Goal: Task Accomplishment & Management: Use online tool/utility

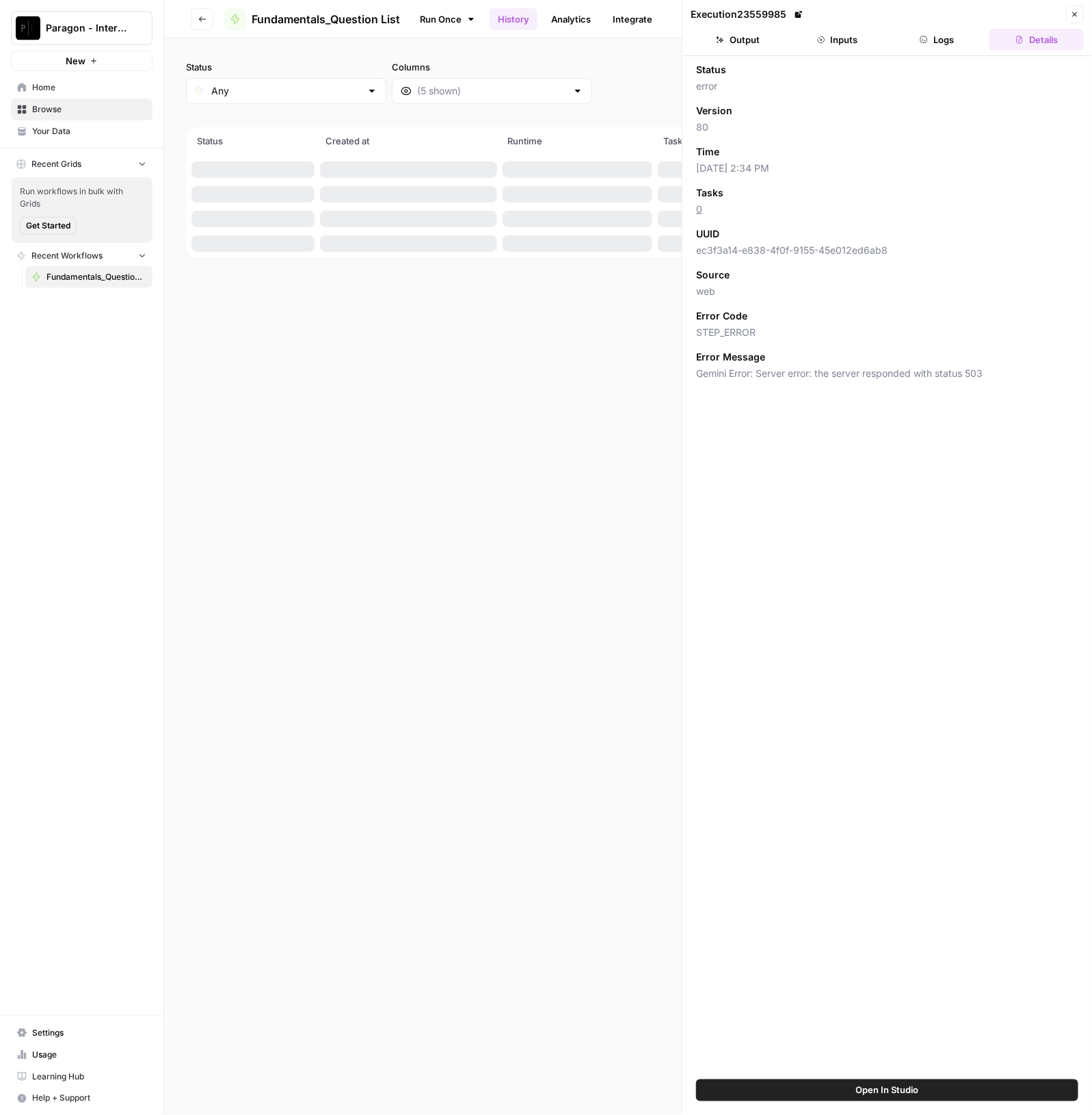
drag, startPoint x: 506, startPoint y: 24, endPoint x: 498, endPoint y: 22, distance: 8.2
click at [506, 23] on link "History" at bounding box center [513, 18] width 48 height 22
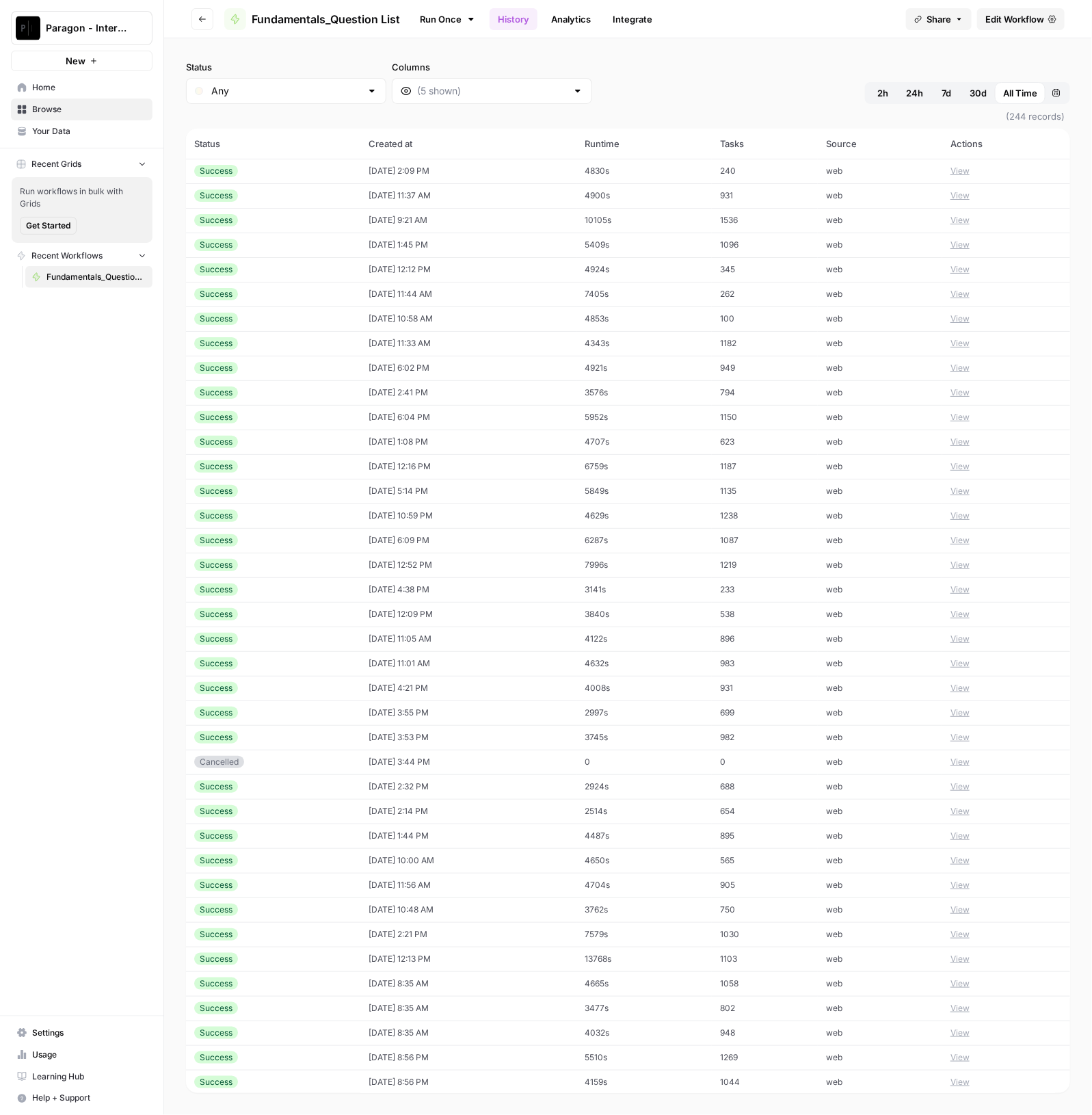
click at [123, 29] on span "Paragon - Internal Usage" at bounding box center [87, 28] width 83 height 14
click at [151, 118] on span "Paragon Intel - Bill / Ty / [PERSON_NAME] R&D" at bounding box center [131, 125] width 180 height 14
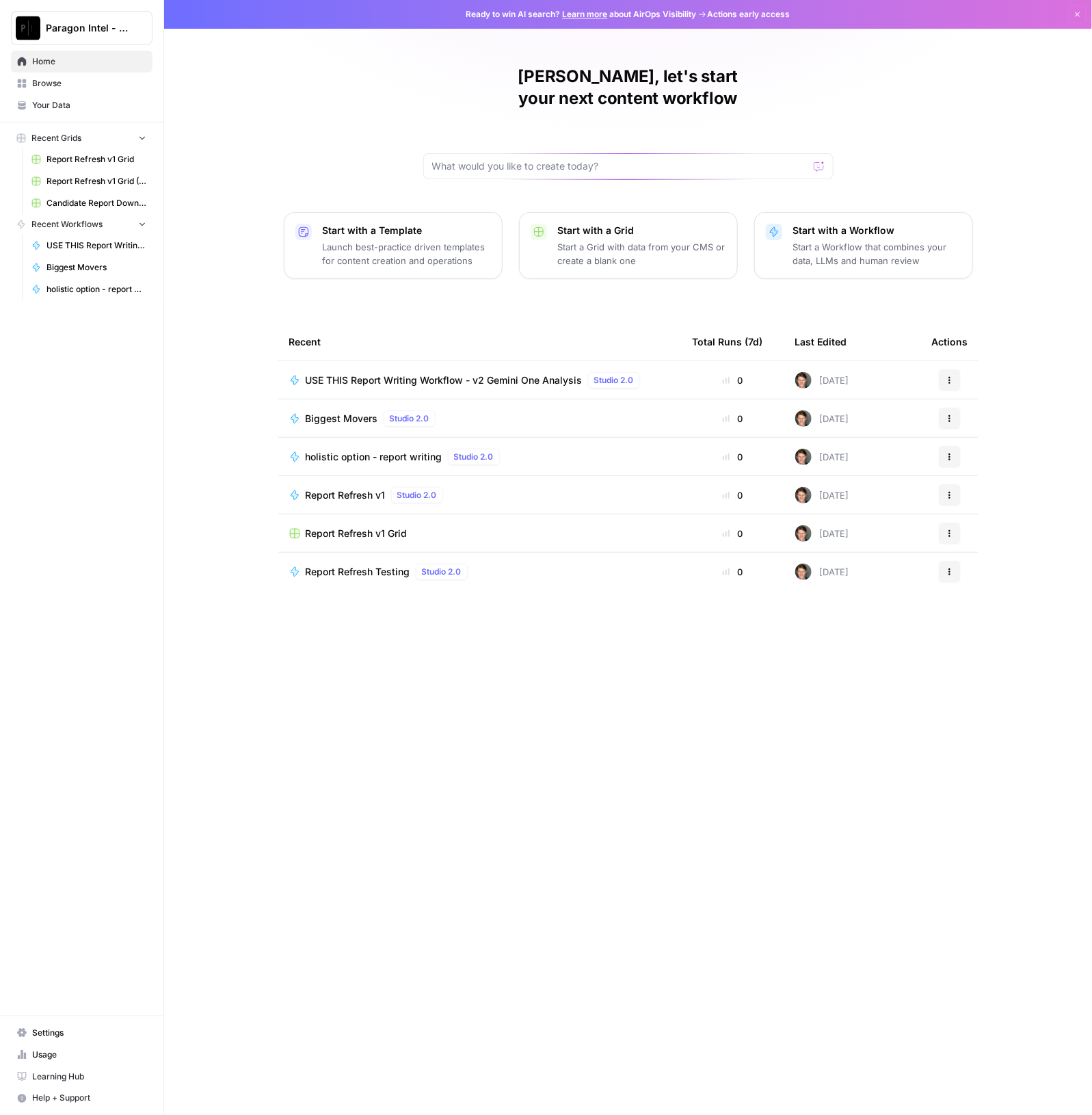
click at [521, 374] on span "USE THIS Report Writing Workflow - v2 Gemini One Analysis" at bounding box center [444, 381] width 277 height 14
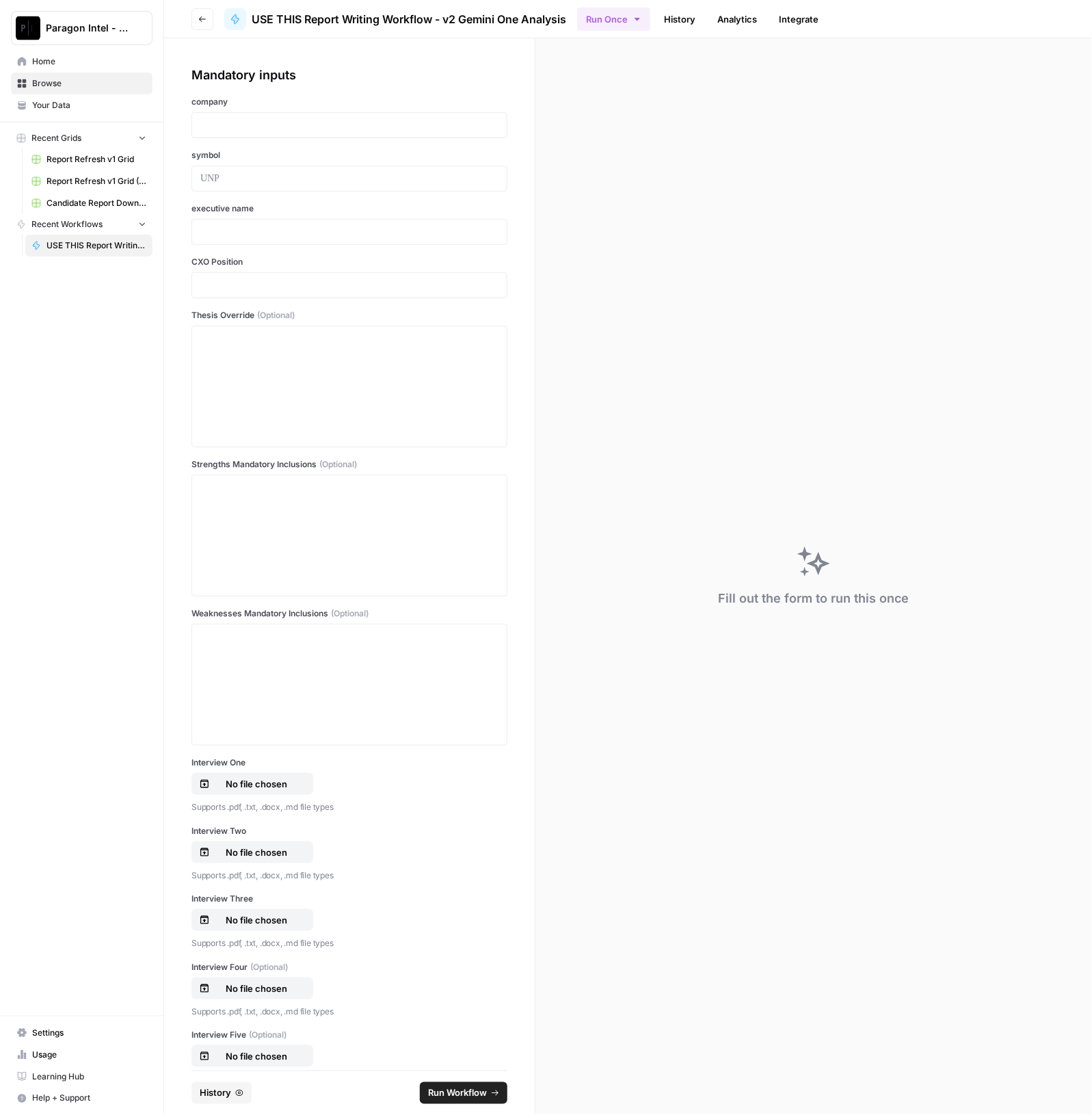
click at [683, 25] on link "History" at bounding box center [679, 18] width 48 height 22
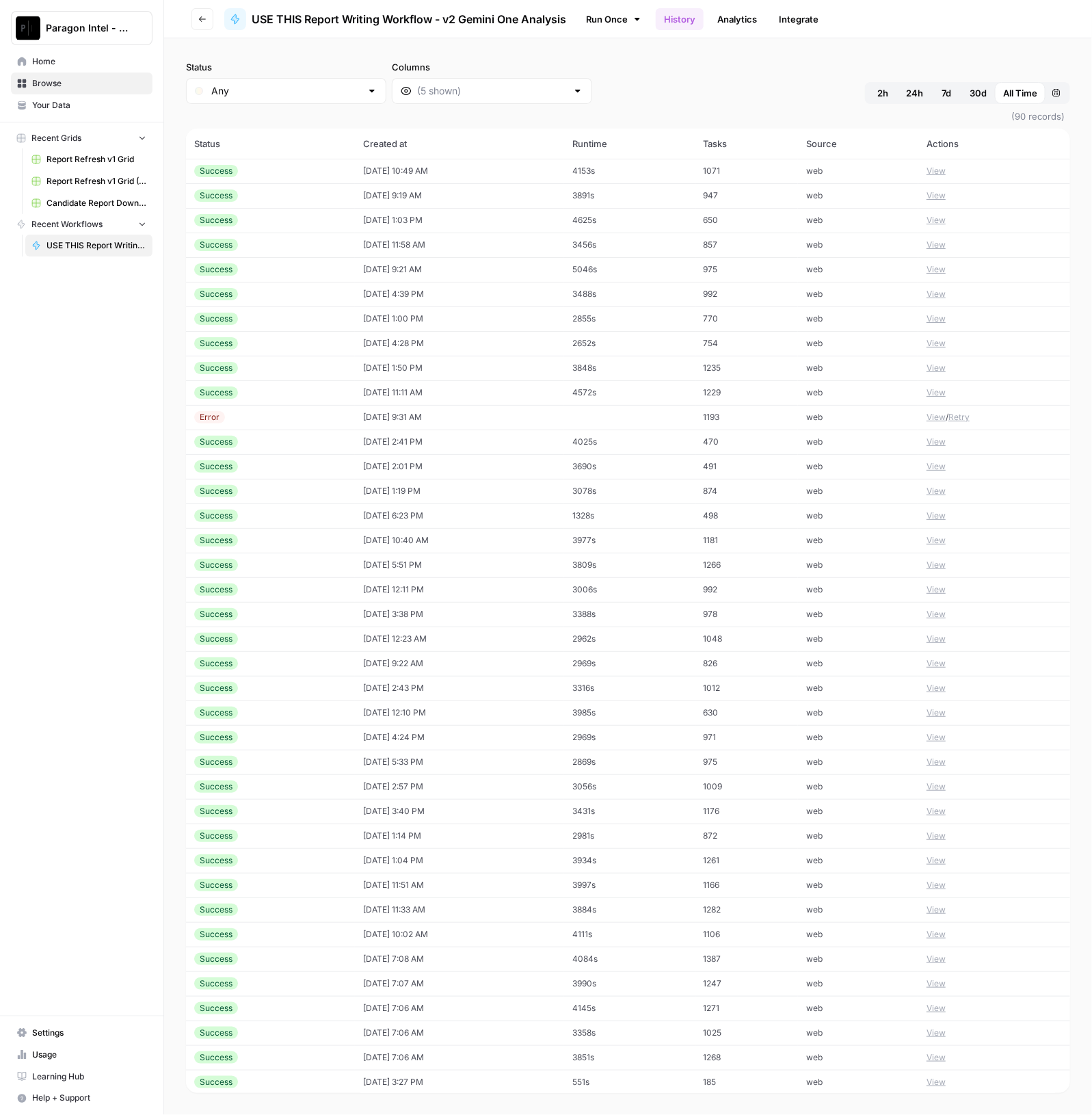
click at [281, 172] on div "Success" at bounding box center [270, 171] width 152 height 12
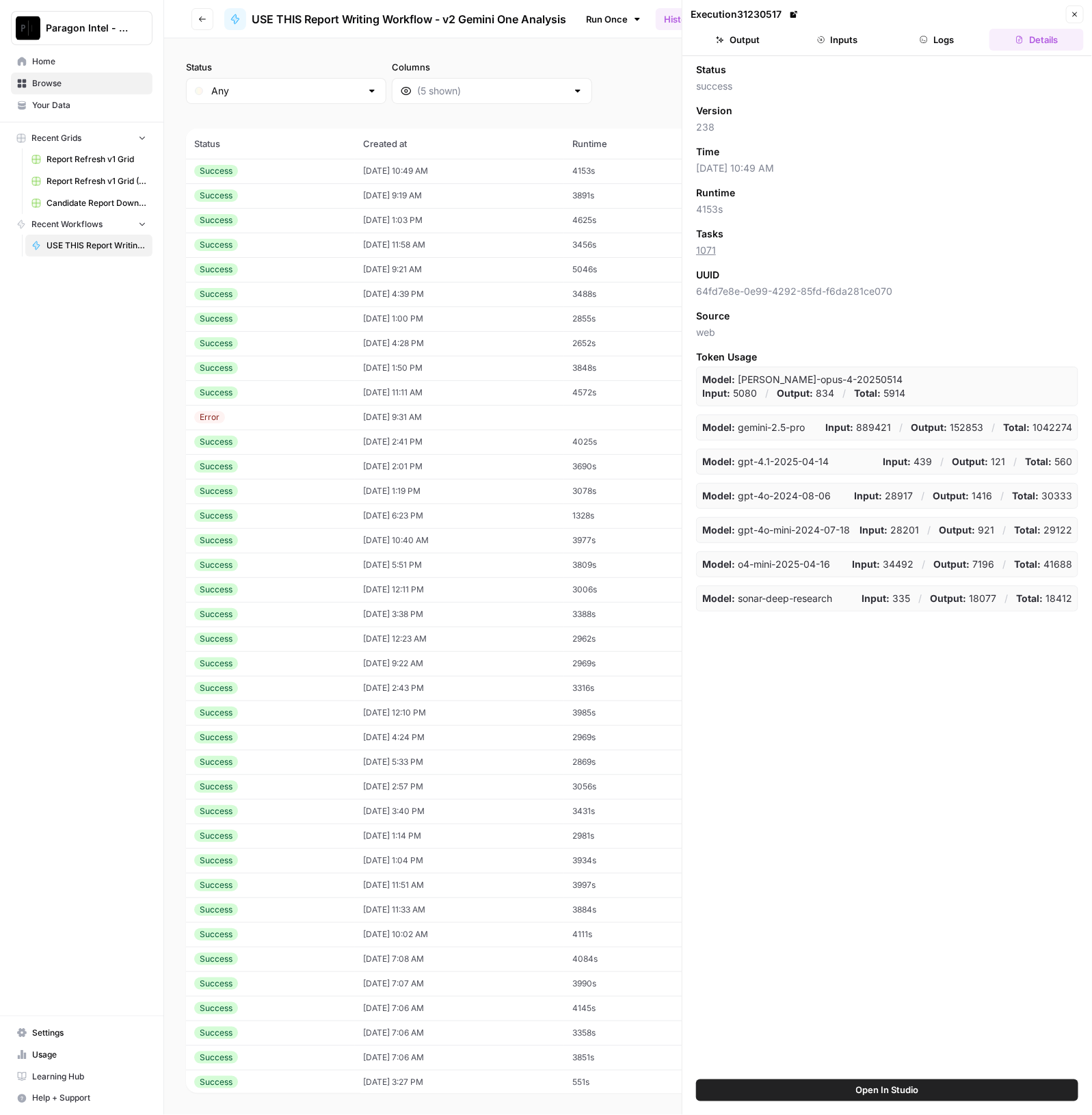
click at [749, 42] on button "Output" at bounding box center [738, 39] width 94 height 22
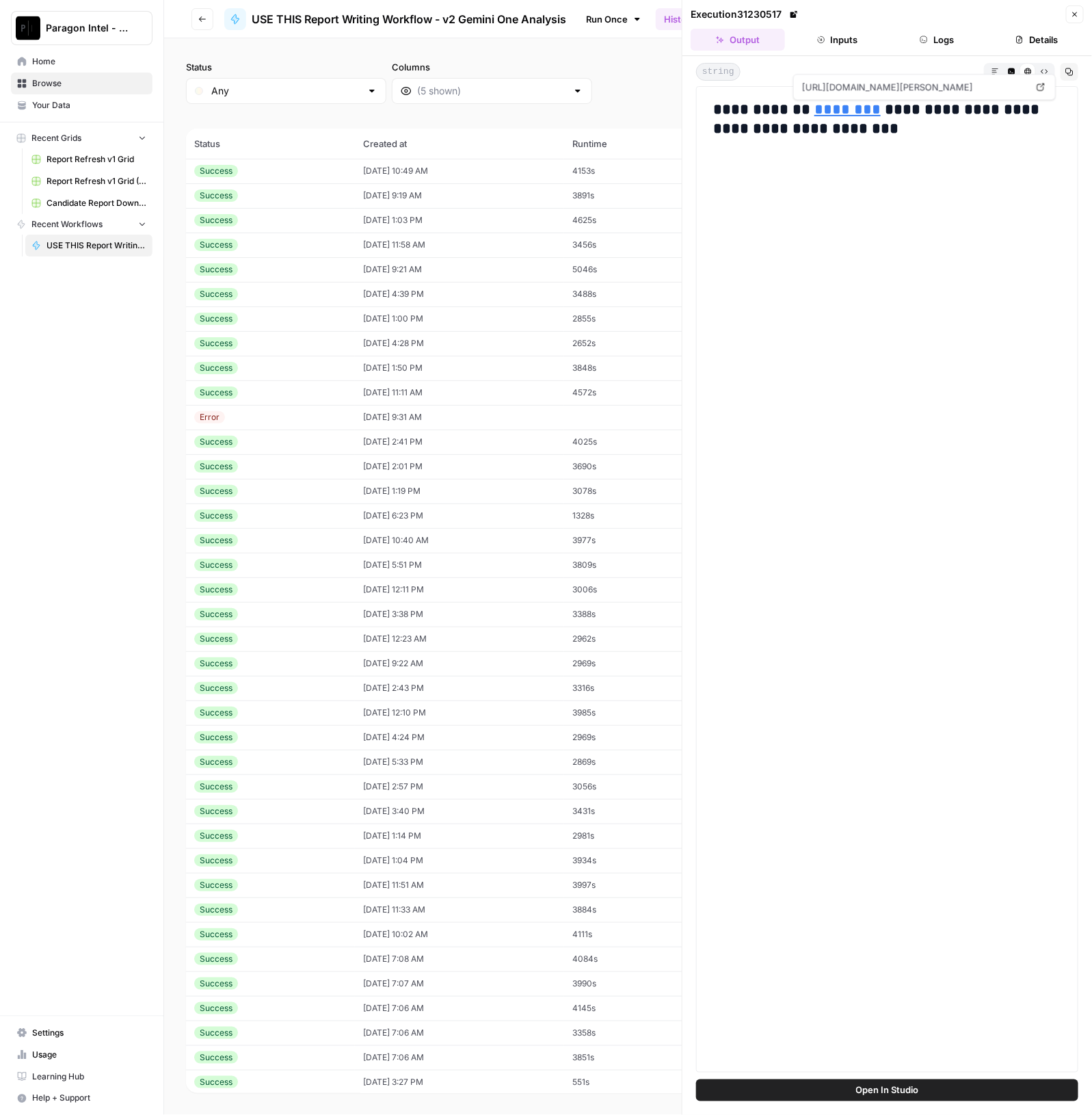
click at [847, 110] on link "********" at bounding box center [847, 109] width 66 height 15
click at [358, 173] on td "10/14/25 at 10:49 AM" at bounding box center [459, 171] width 209 height 24
click at [444, 175] on td "10/14/25 at 10:49 AM" at bounding box center [459, 171] width 209 height 24
click at [469, 168] on td "10/14/25 at 10:49 AM" at bounding box center [459, 171] width 209 height 24
click at [935, 41] on button "Logs" at bounding box center [937, 39] width 94 height 22
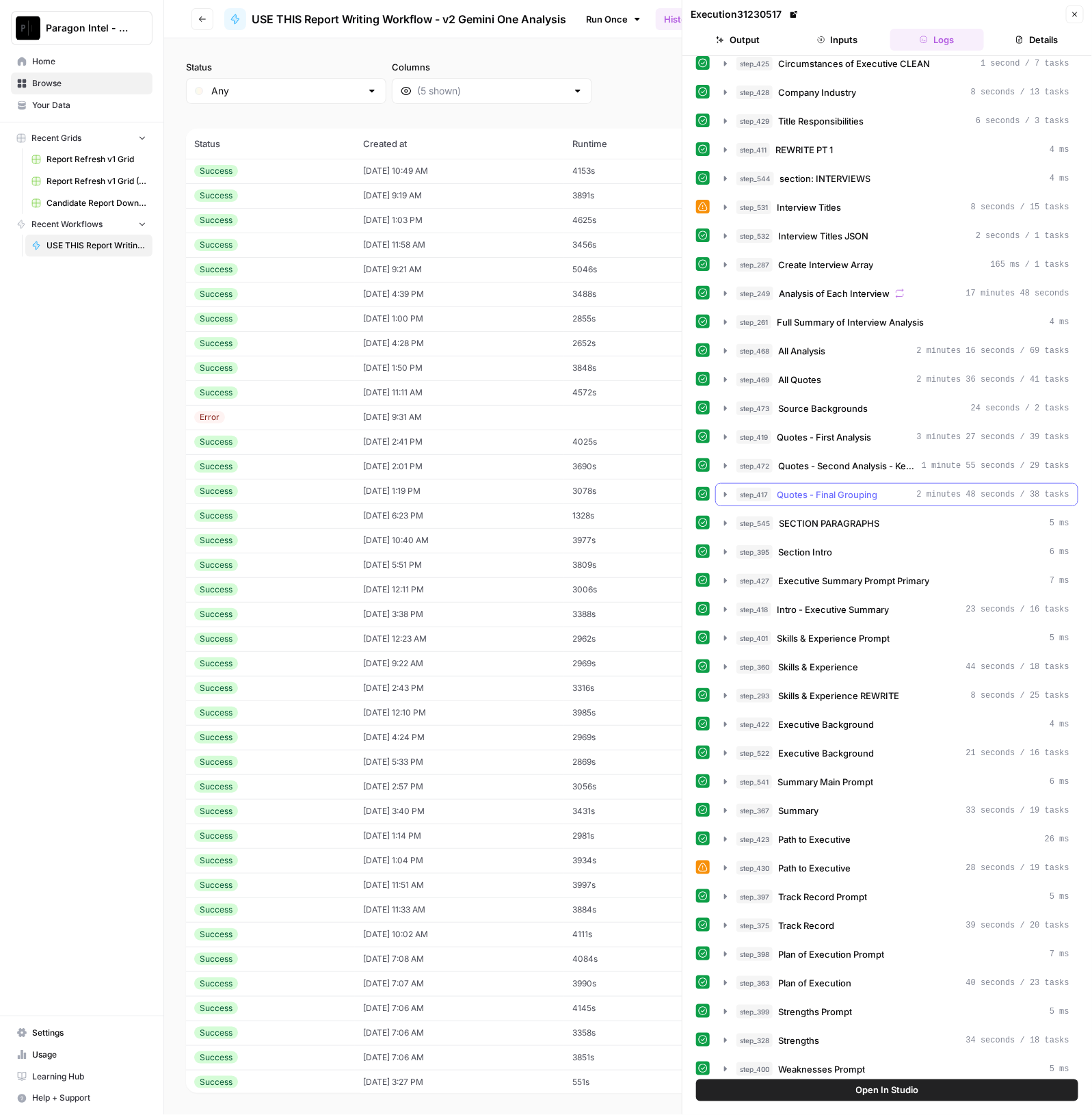
scroll to position [341, 0]
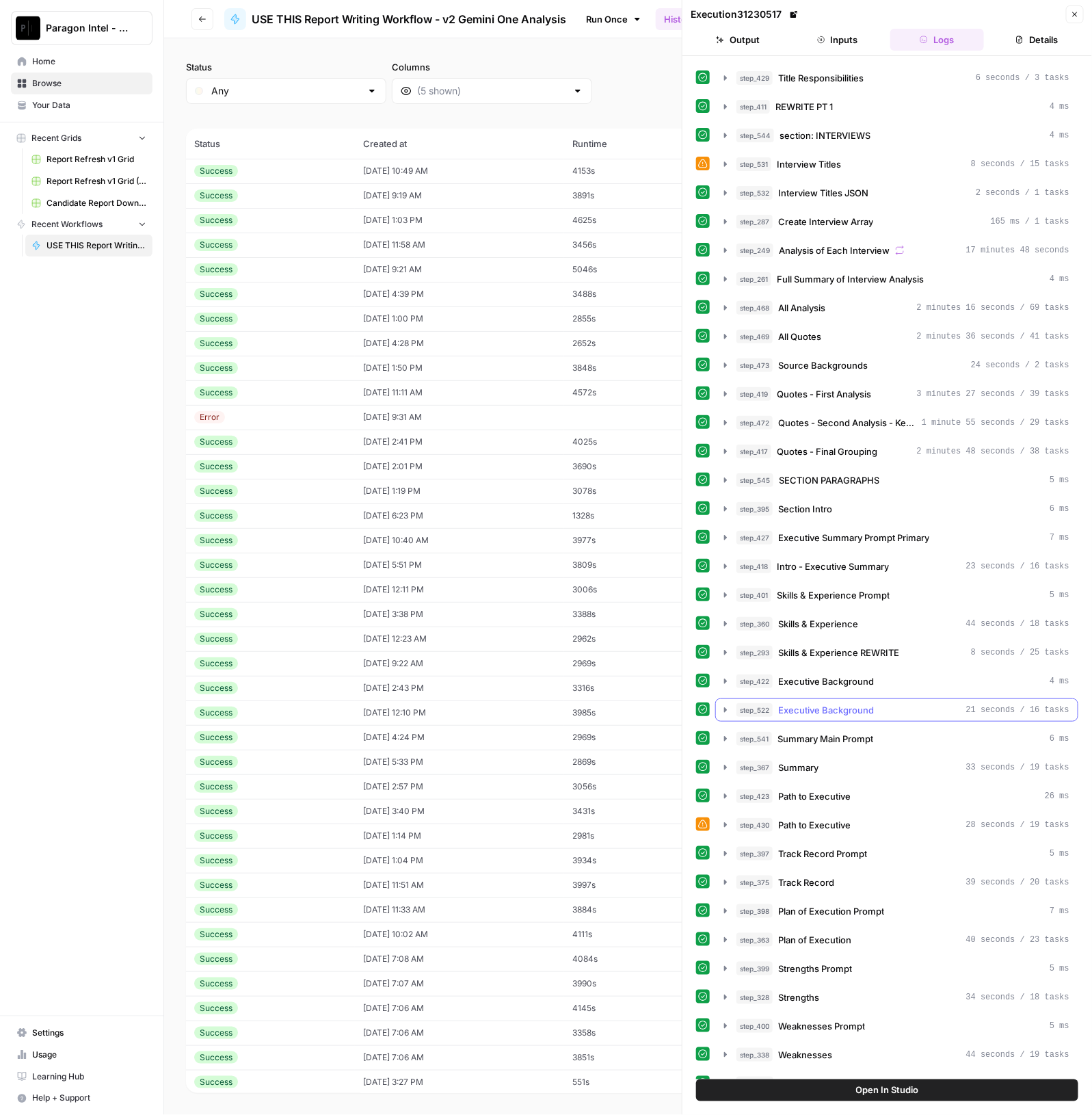
click at [914, 699] on button "step_522 Executive Background 21 seconds / 16 tasks" at bounding box center [896, 709] width 361 height 22
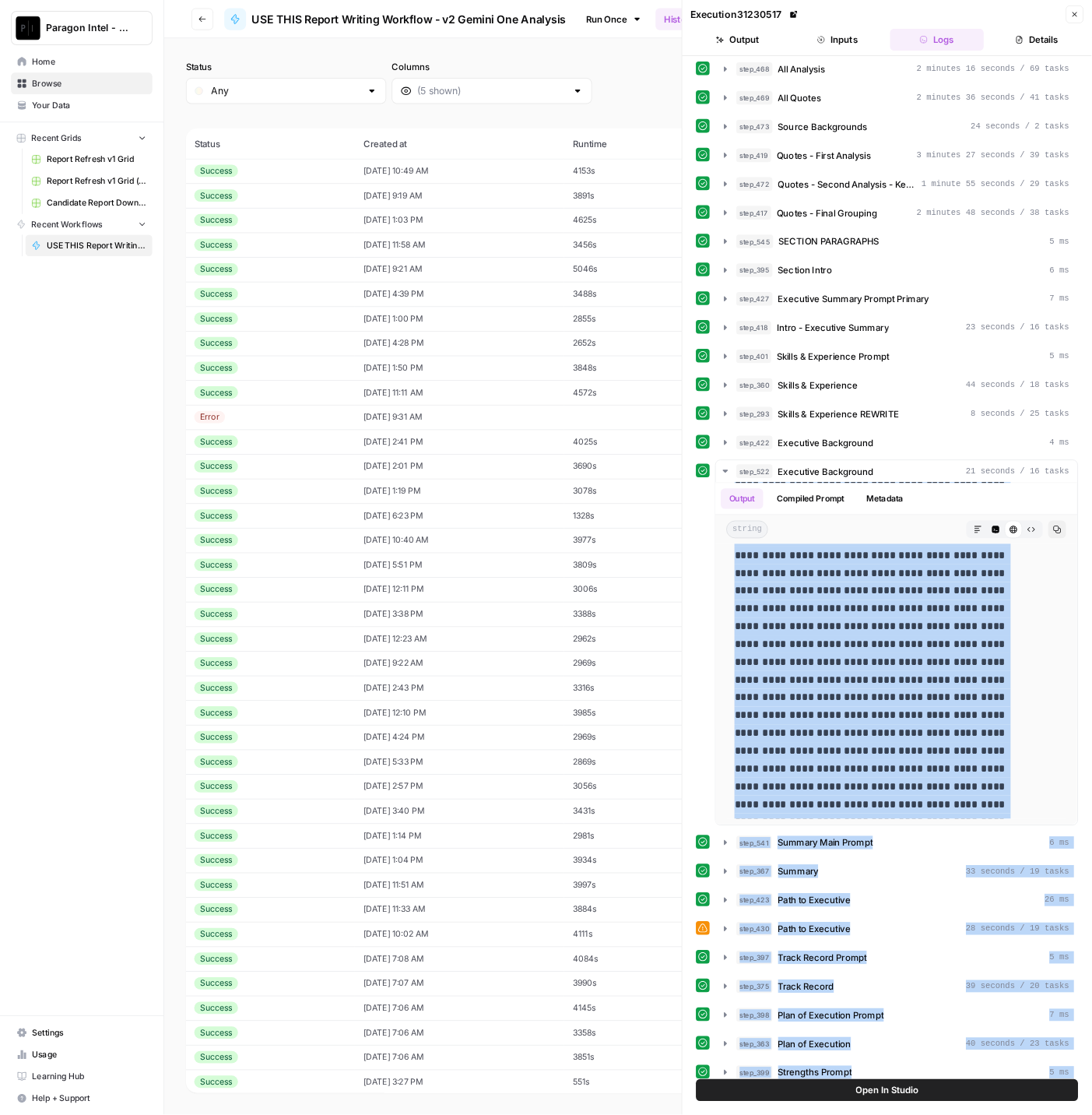
scroll to position [666, 0]
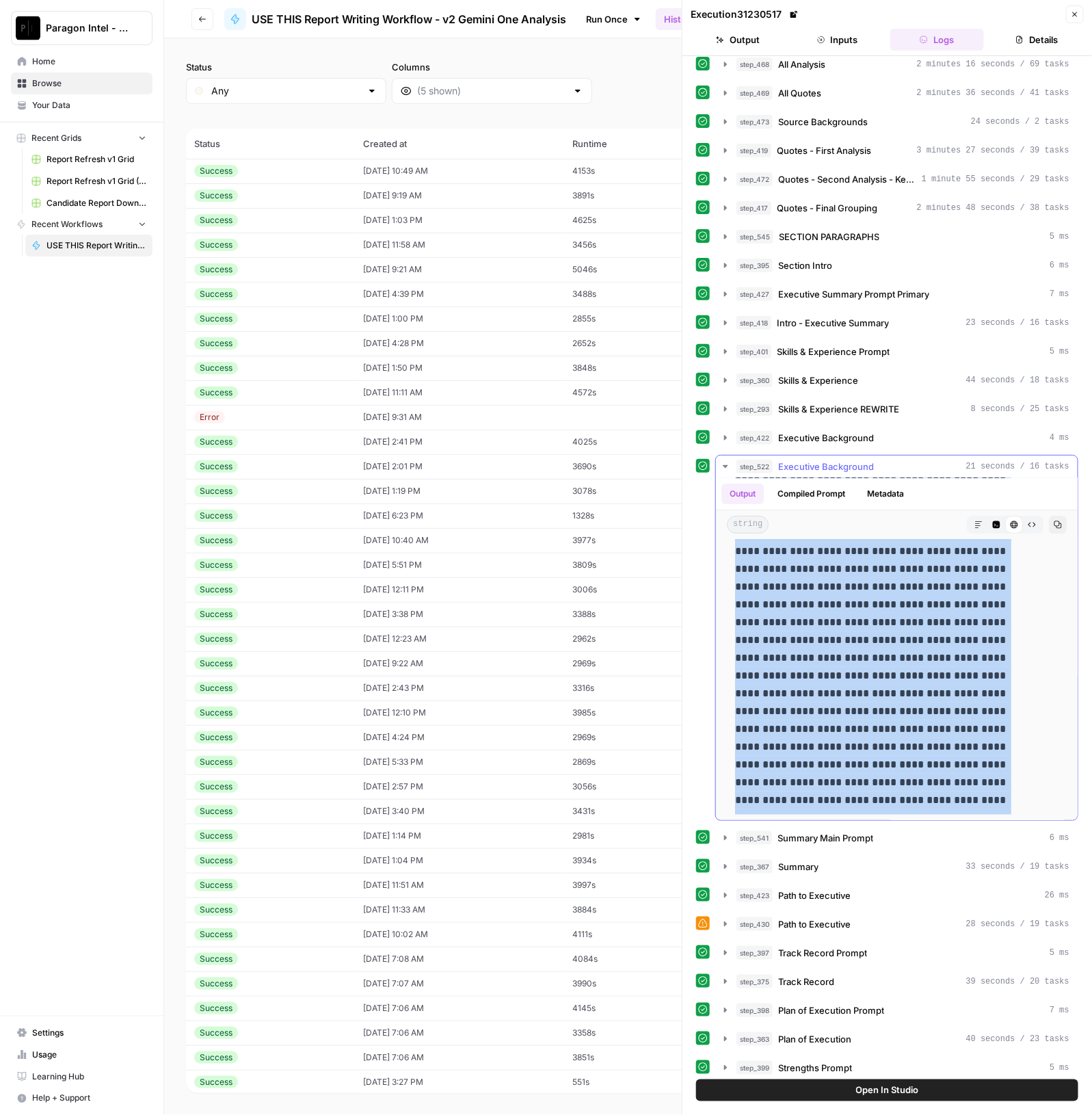
drag, startPoint x: 731, startPoint y: 792, endPoint x: 987, endPoint y: 801, distance: 256.2
click at [987, 801] on div at bounding box center [897, 605] width 340 height 420
copy p "**********"
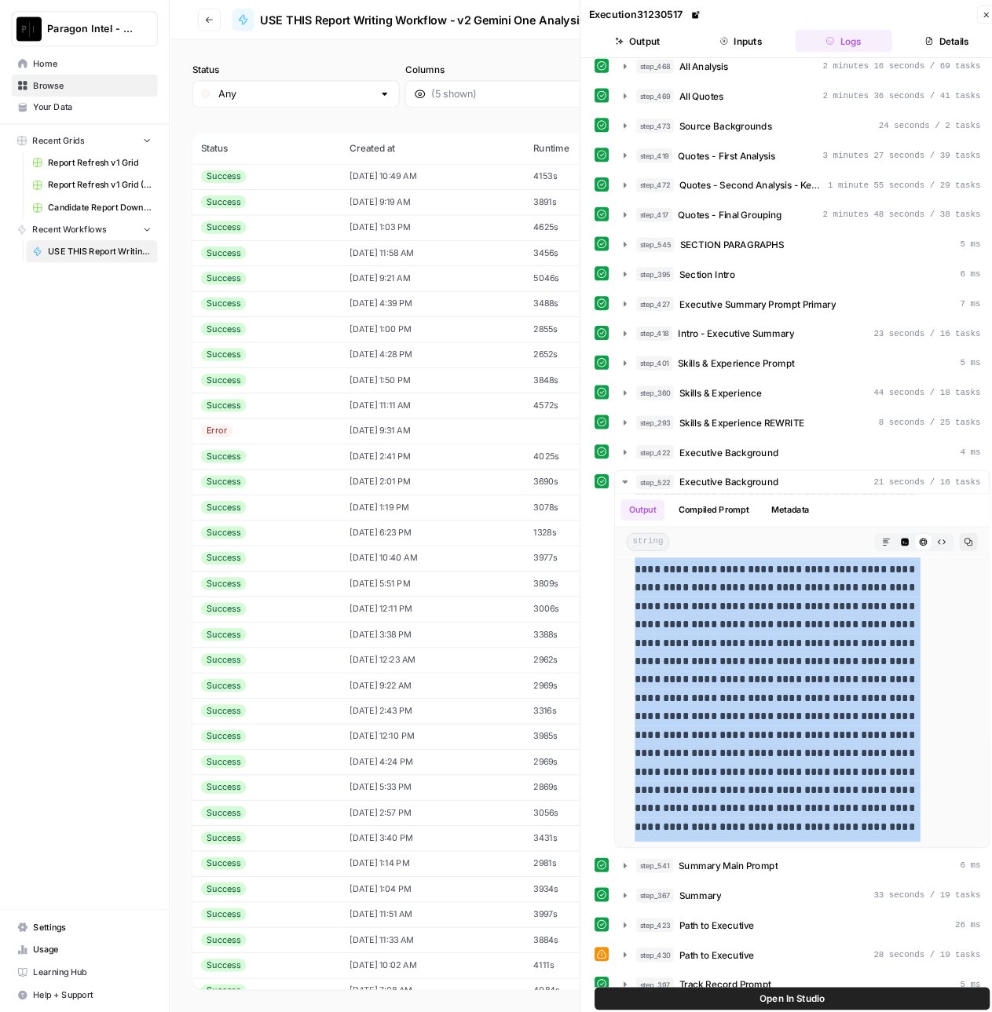
scroll to position [171, 0]
copy p "**********"
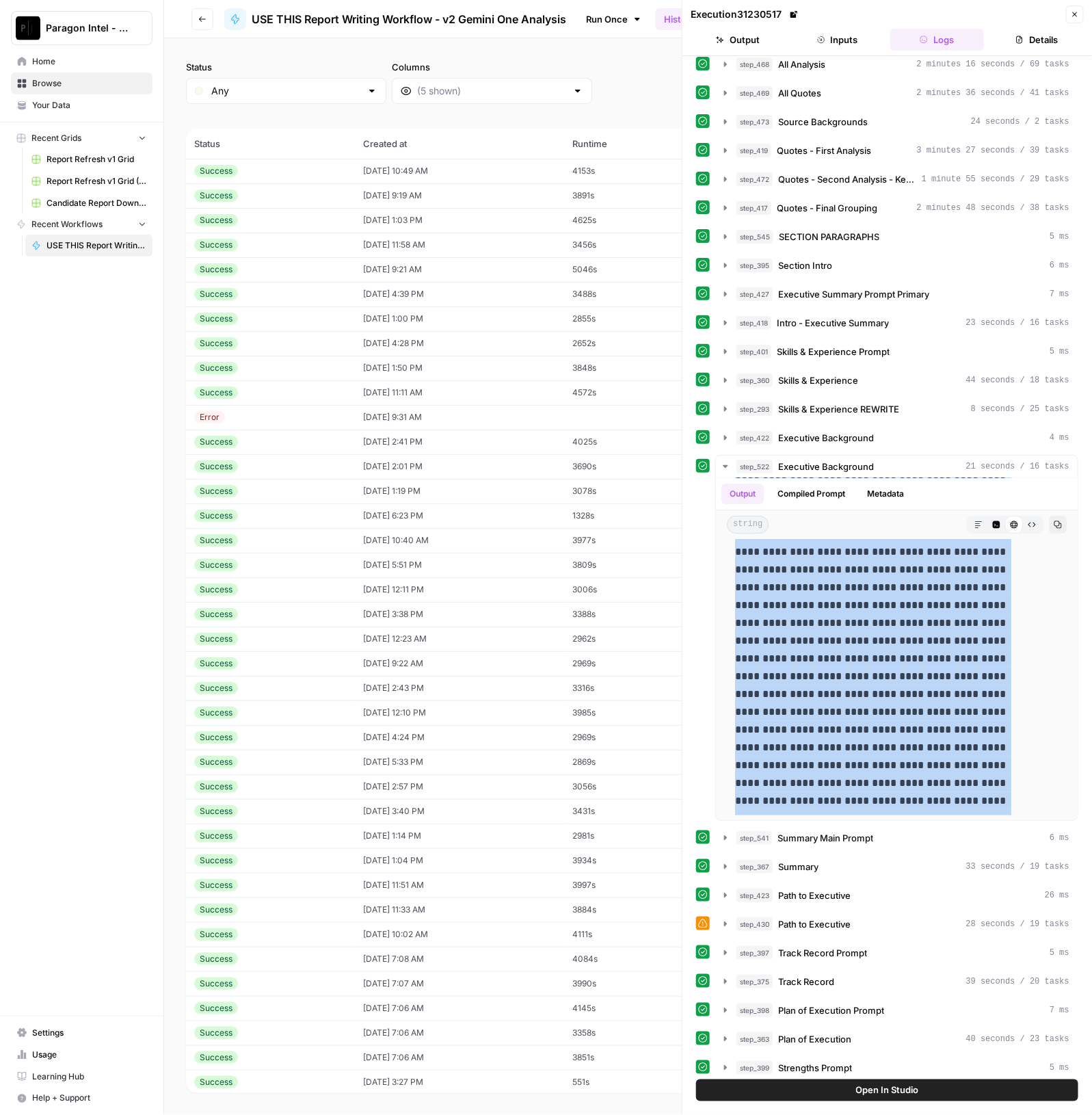
copy p "**********"
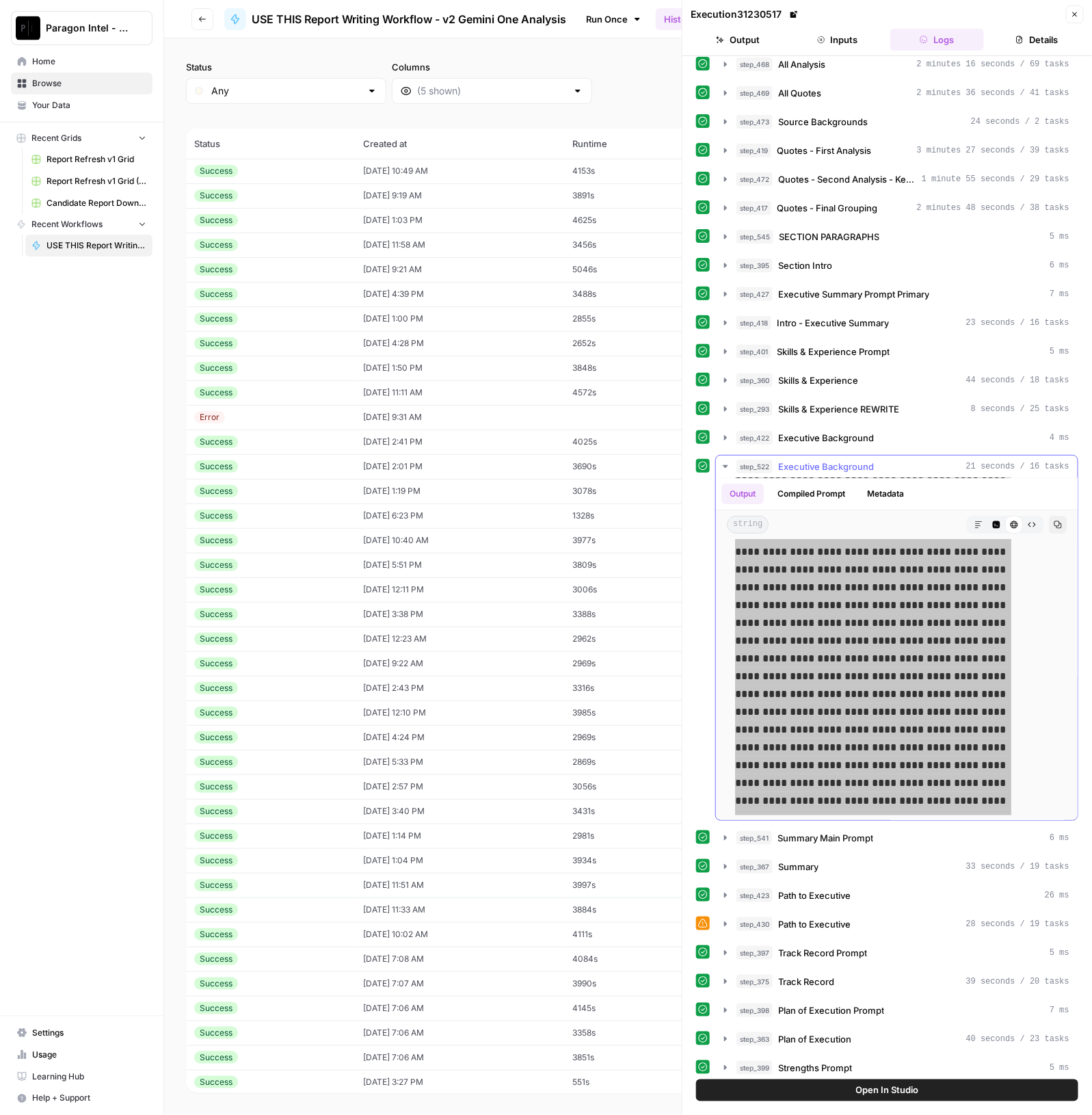
scroll to position [0, 0]
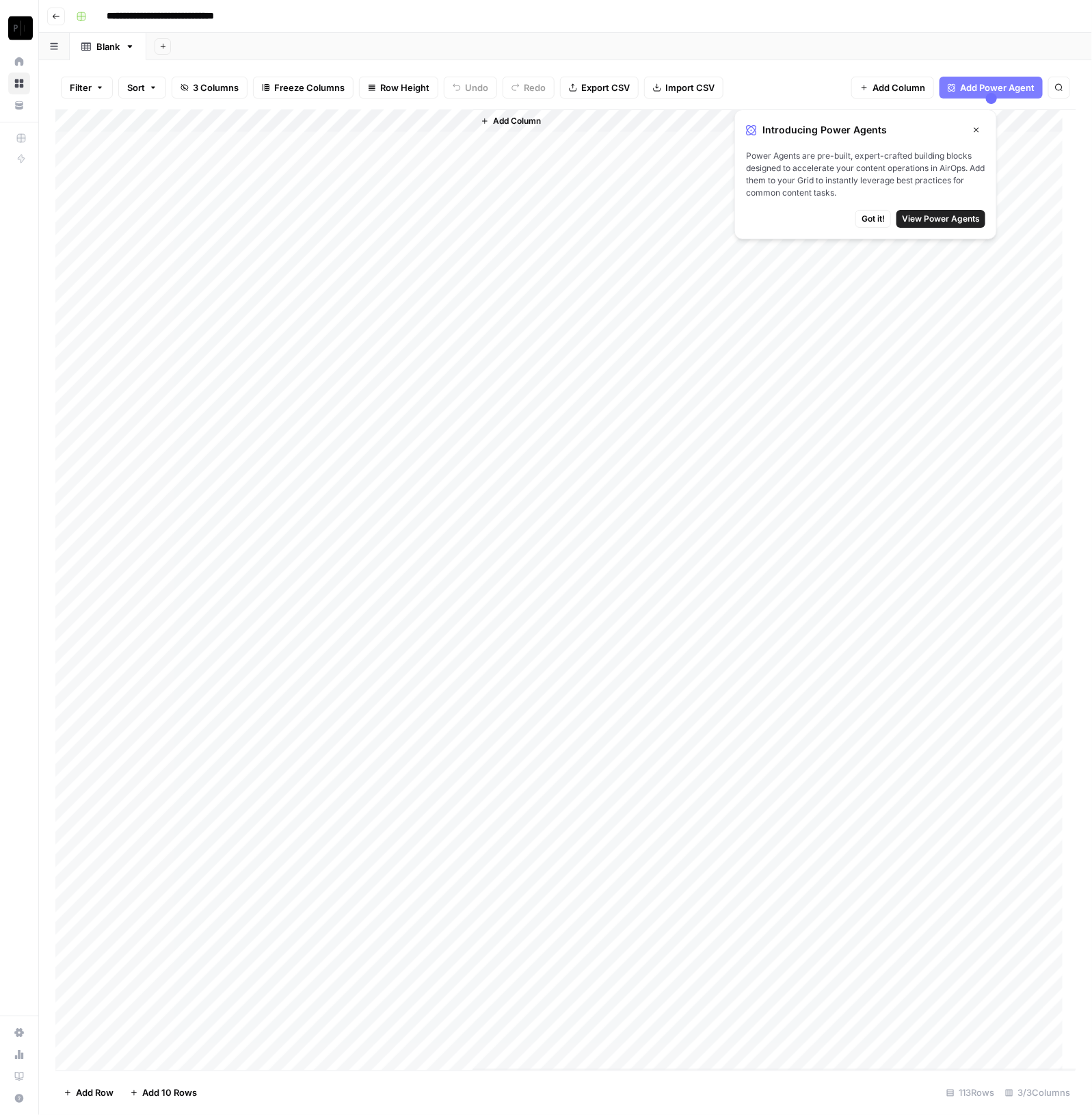
click at [873, 220] on span "Got it!" at bounding box center [873, 219] width 24 height 12
click at [214, 120] on div "Add Column" at bounding box center [566, 590] width 1021 height 961
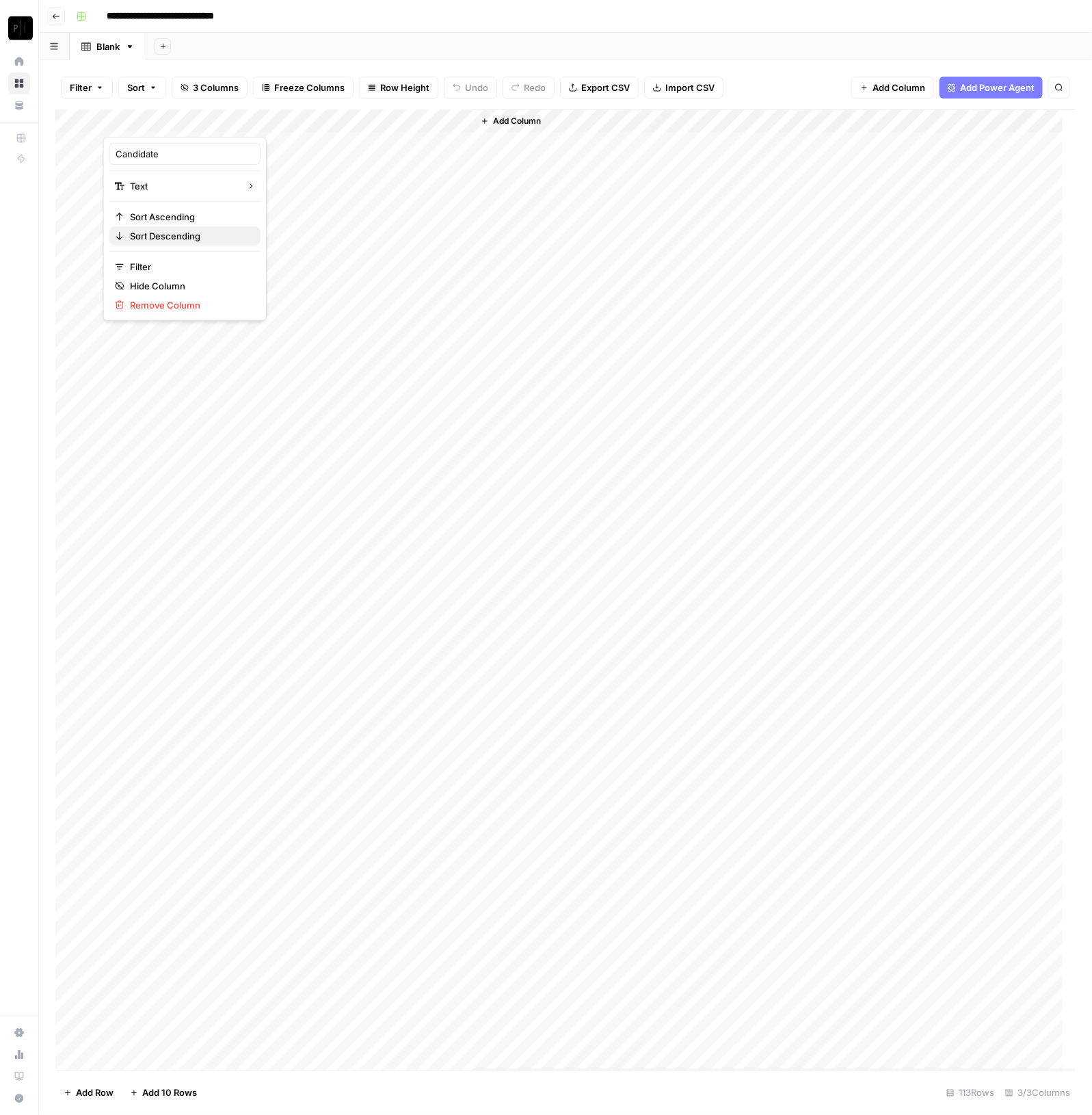
click at [199, 231] on span "Sort Descending" at bounding box center [189, 236] width 119 height 14
click at [336, 235] on div "Add Column" at bounding box center [566, 591] width 1021 height 960
